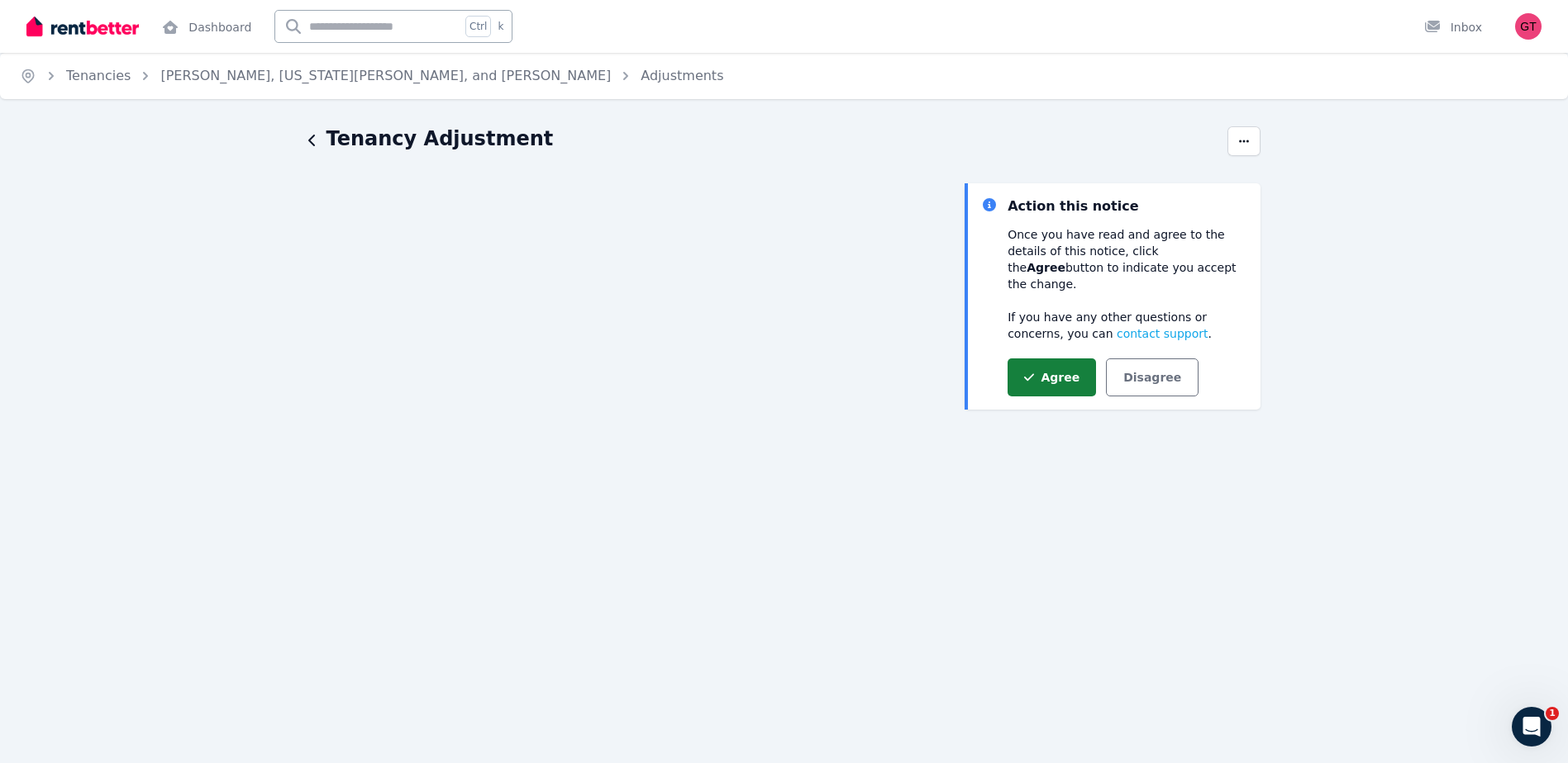
click at [1023, 358] on button "Agree" at bounding box center [1051, 377] width 89 height 38
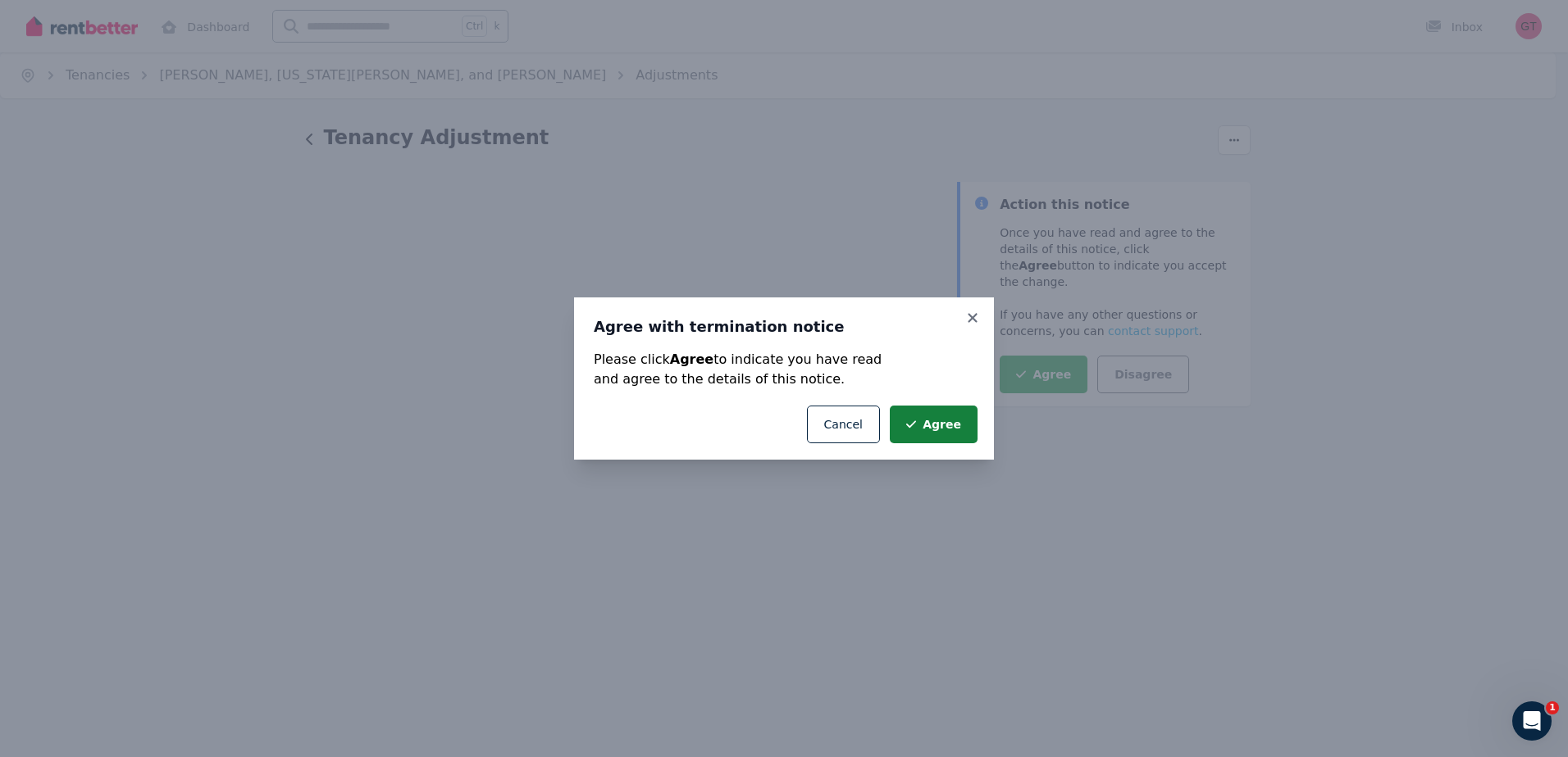
click at [924, 422] on button "Agree" at bounding box center [933, 423] width 88 height 37
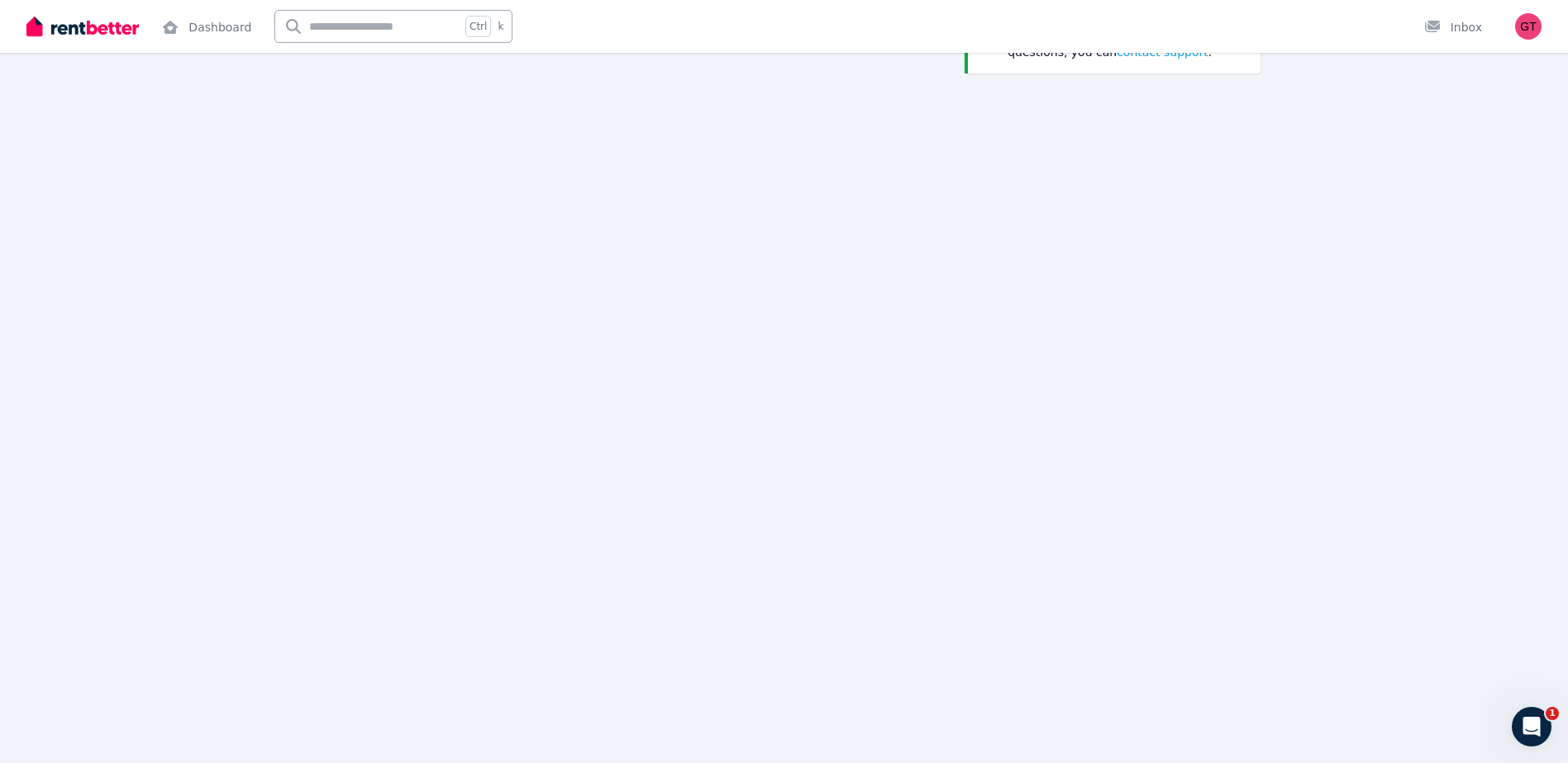
scroll to position [401, 0]
